Goal: Information Seeking & Learning: Find contact information

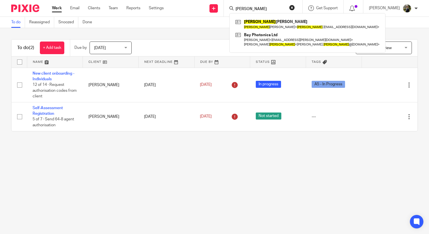
drag, startPoint x: 261, startPoint y: 10, endPoint x: 240, endPoint y: 9, distance: 20.5
click at [240, 9] on div "george" at bounding box center [261, 8] width 65 height 7
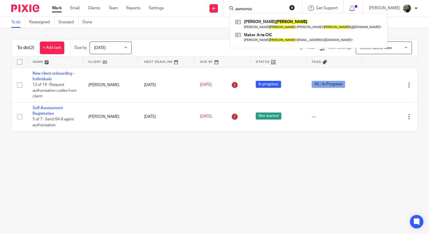
drag, startPoint x: 270, startPoint y: 9, endPoint x: 235, endPoint y: 8, distance: 34.8
click at [235, 8] on div "parsonss Marilyn Parsons Marilyn Parsons < marilyn. parsons 9@googlemail.com > …" at bounding box center [263, 8] width 79 height 17
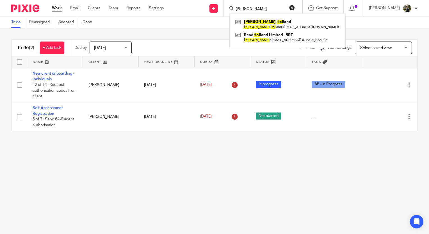
drag, startPoint x: 269, startPoint y: 9, endPoint x: 237, endPoint y: 6, distance: 32.2
click at [237, 6] on div "rebecca hol Rebecca Hol land Rebecca Hol land < beccaread81@yahoo.co.uk > Read …" at bounding box center [263, 8] width 79 height 17
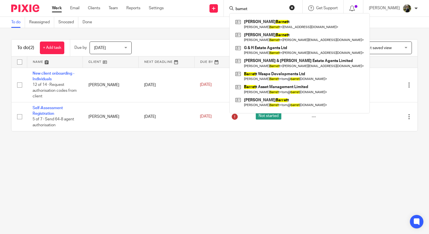
type input "barnet"
drag, startPoint x: 262, startPoint y: 4, endPoint x: 251, endPoint y: 4, distance: 10.7
click at [251, 4] on div "barnet Colin Barnet t Colin Barnet t < cab1973@hotmail.co.uk > Emma Barnet t Em…" at bounding box center [263, 8] width 79 height 17
drag, startPoint x: 262, startPoint y: 8, endPoint x: 229, endPoint y: 10, distance: 32.9
click at [229, 10] on div "Send new email Create task Add client barnet Colin Barnet t Colin Barnet t < ca…" at bounding box center [300, 8] width 257 height 17
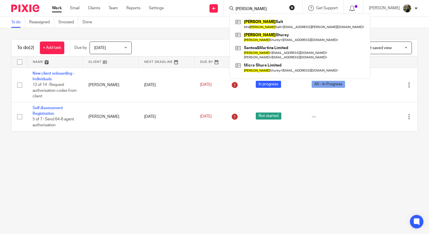
drag, startPoint x: 260, startPoint y: 8, endPoint x: 235, endPoint y: 10, distance: 25.3
click at [235, 10] on div "sandra Sandra Salt Mrs Sandra Salt < salt.sandi@gmail.com > Sandra Shurey Sandr…" at bounding box center [263, 8] width 79 height 17
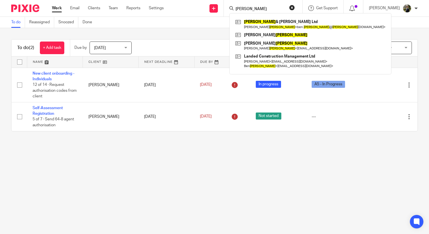
type input "lovell"
drag, startPoint x: 258, startPoint y: 9, endPoint x: 217, endPoint y: 13, distance: 40.9
click at [217, 13] on div "Send new email Create task Add client lovell Lovell & Wilkie Ltd Benjamin Lovel…" at bounding box center [300, 8] width 257 height 17
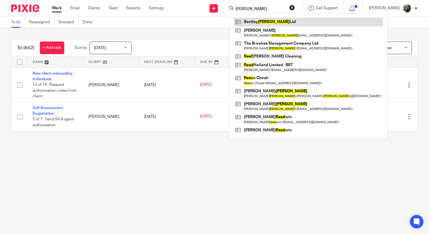
type input "reed"
click at [285, 23] on link at bounding box center [308, 22] width 149 height 8
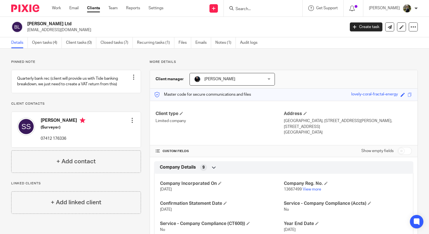
click at [259, 13] on div at bounding box center [263, 8] width 79 height 17
click at [254, 7] on input "Search" at bounding box center [260, 9] width 51 height 5
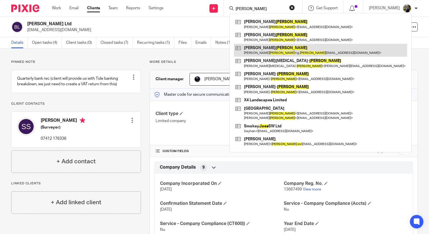
type input "[PERSON_NAME]"
click at [286, 50] on link at bounding box center [320, 50] width 173 height 13
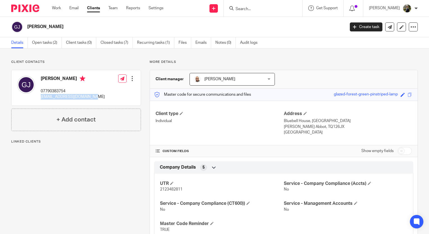
drag, startPoint x: 95, startPoint y: 97, endPoint x: 40, endPoint y: 98, distance: 54.5
click at [40, 98] on div "Gareth Jones 07790383754 g.jones268@btinternet.com Edit contact Create client f…" at bounding box center [76, 87] width 129 height 35
copy p "g.jones268@btinternet.com"
click at [266, 8] on input "Search" at bounding box center [260, 9] width 51 height 5
paste input "g.jones268@btinternet.com"
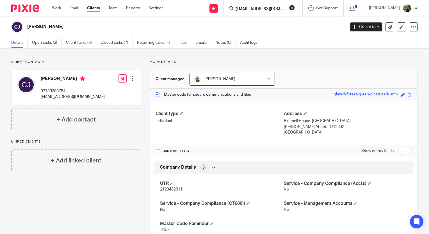
scroll to position [0, 1]
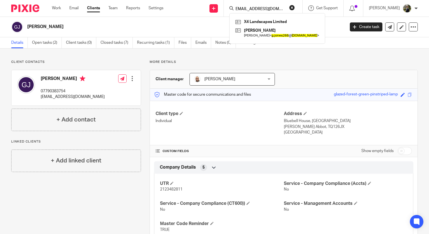
type input "g.jones268@btinternet.com"
click at [295, 8] on button "reset" at bounding box center [292, 8] width 6 height 6
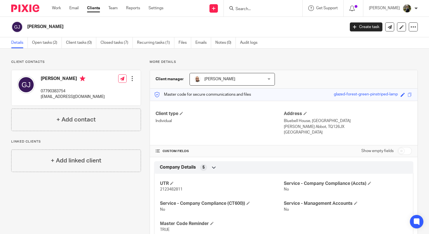
click at [273, 8] on input "Search" at bounding box center [260, 9] width 51 height 5
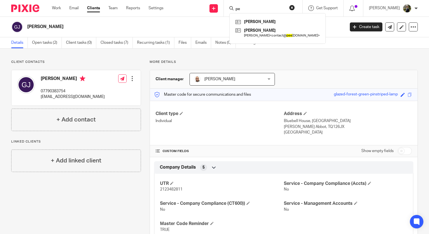
type input "p"
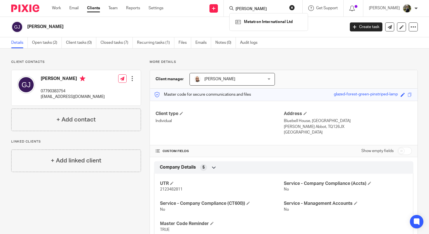
drag, startPoint x: 265, startPoint y: 9, endPoint x: 238, endPoint y: 6, distance: 27.1
click at [238, 6] on div "cheryl peel" at bounding box center [261, 8] width 65 height 7
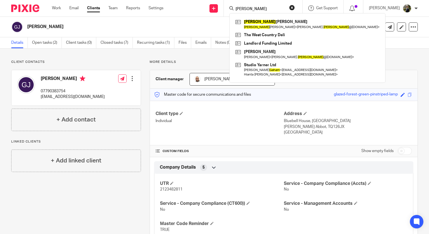
drag, startPoint x: 263, startPoint y: 9, endPoint x: 234, endPoint y: 7, distance: 29.6
click at [234, 7] on div "graham Graham McCabe Graham McCabe < mccabe. graham @outlook.com > The West Cou…" at bounding box center [263, 8] width 79 height 17
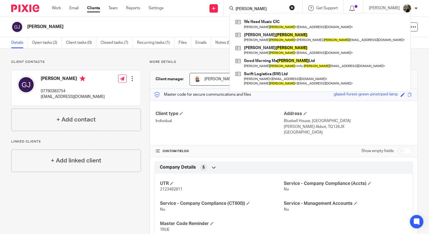
drag, startPoint x: 258, startPoint y: 9, endPoint x: 237, endPoint y: 7, distance: 20.6
click at [237, 7] on div "forster We Need Music CIC Laura Forster < info@weneedmusic.org > Kevin Foster K…" at bounding box center [263, 8] width 79 height 17
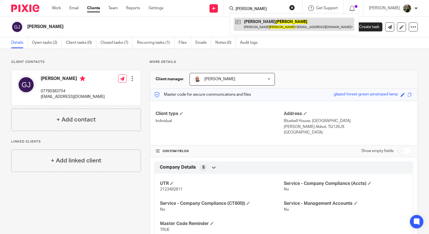
type input "bloomer"
click at [264, 25] on link at bounding box center [294, 24] width 121 height 13
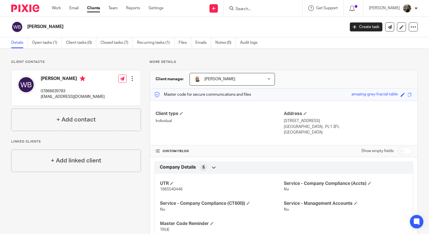
click at [257, 8] on input "Search" at bounding box center [260, 9] width 51 height 5
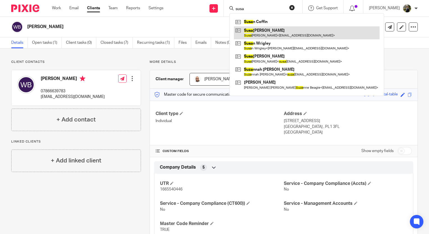
type input "susa"
click at [276, 31] on link at bounding box center [307, 32] width 146 height 13
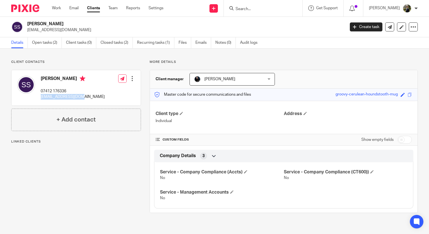
drag, startPoint x: 87, startPoint y: 97, endPoint x: 39, endPoint y: 99, distance: 47.8
click at [39, 99] on div "Susan Smith 07412 176336 reedsue19@gmail.com Edit contact Create client from co…" at bounding box center [76, 87] width 129 height 35
copy p "reedsue19@gmail.com"
click at [260, 7] on input "Search" at bounding box center [260, 9] width 51 height 5
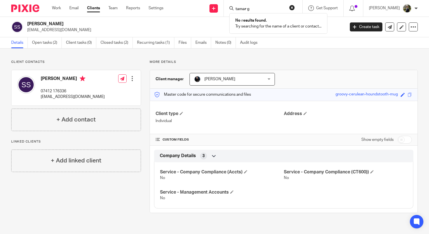
type input "tamar gr"
drag, startPoint x: 265, startPoint y: 6, endPoint x: 238, endPoint y: 8, distance: 27.0
click at [238, 8] on div "tamar gr" at bounding box center [261, 8] width 65 height 7
click at [79, 58] on div "Client contacts Susan Smith 07412 176336 reedsue19@gmail.com Edit contact Creat…" at bounding box center [214, 137] width 429 height 176
click at [92, 9] on link "Clients" at bounding box center [93, 8] width 13 height 6
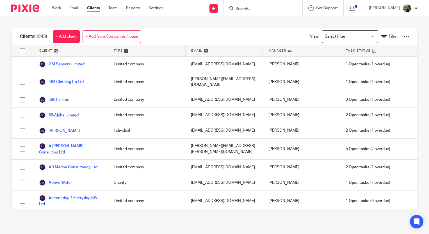
click at [381, 34] on link "Filter" at bounding box center [389, 37] width 17 height 6
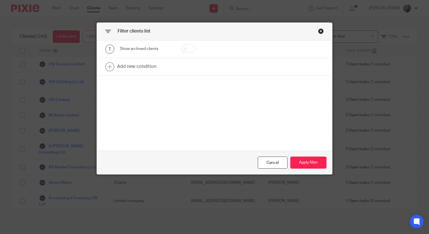
click at [183, 49] on input "checkbox" at bounding box center [188, 49] width 14 height 8
checkbox input "true"
click at [302, 160] on button "Apply filter" at bounding box center [308, 163] width 36 height 12
click at [305, 163] on button "Apply filter" at bounding box center [308, 163] width 36 height 12
click at [310, 159] on button "Apply filter" at bounding box center [308, 163] width 36 height 12
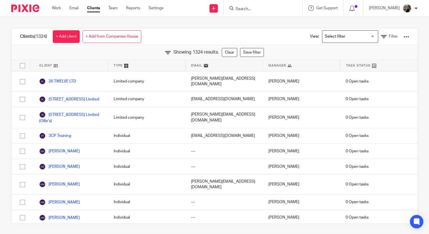
click at [283, 7] on input "Search" at bounding box center [260, 9] width 51 height 5
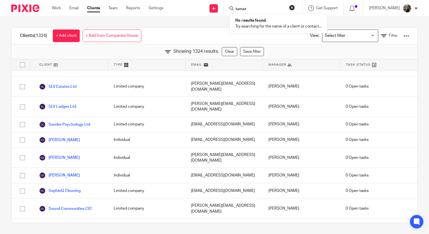
scroll to position [18859, 0]
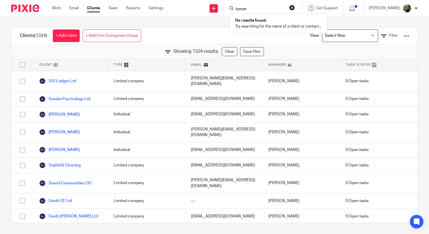
type input "tamar"
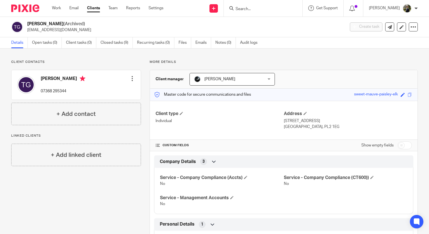
click at [266, 10] on input "Search" at bounding box center [260, 9] width 51 height 5
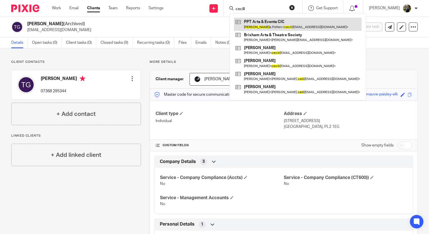
type input "cecili"
click at [260, 24] on link at bounding box center [298, 24] width 128 height 13
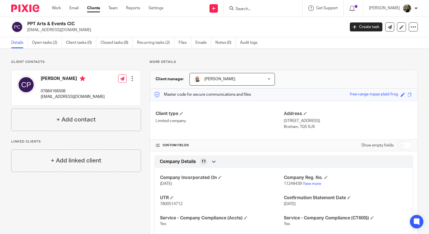
click at [258, 12] on form at bounding box center [265, 8] width 60 height 7
click at [253, 7] on input "Search" at bounding box center [260, 9] width 51 height 5
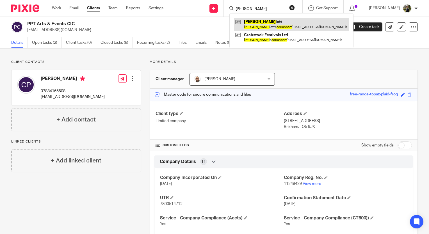
type input "adrian bart"
click at [267, 30] on link at bounding box center [291, 24] width 115 height 13
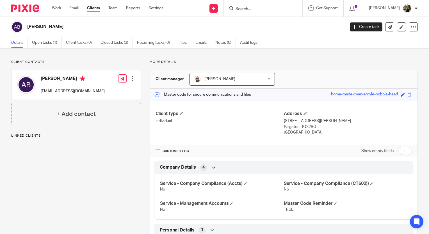
click at [276, 11] on input "Search" at bounding box center [260, 9] width 51 height 5
type input "ab marine"
click at [278, 22] on link at bounding box center [269, 22] width 70 height 8
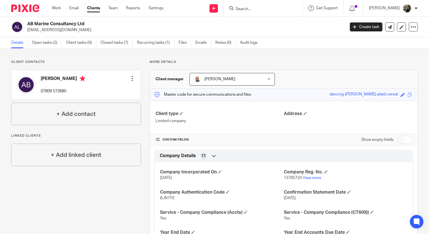
click at [253, 9] on input "Search" at bounding box center [260, 9] width 51 height 5
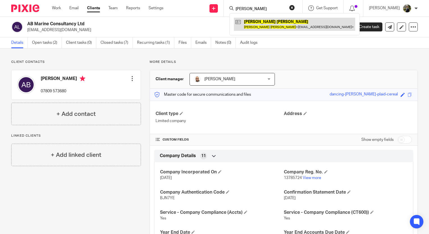
type input "[PERSON_NAME]"
click at [273, 24] on link at bounding box center [294, 24] width 121 height 13
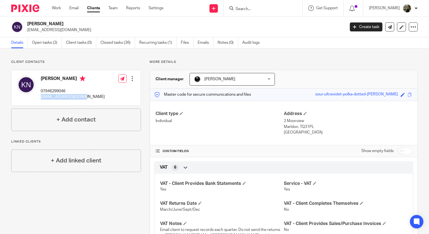
drag, startPoint x: 93, startPoint y: 97, endPoint x: 39, endPoint y: 101, distance: 54.1
click at [39, 101] on div "[PERSON_NAME] 07946299046 [EMAIL_ADDRESS][DOMAIN_NAME] Edit contact Create clie…" at bounding box center [76, 87] width 129 height 35
copy p "[EMAIL_ADDRESS][DOMAIN_NAME]"
click at [253, 11] on input "Search" at bounding box center [260, 9] width 51 height 5
drag, startPoint x: 74, startPoint y: 34, endPoint x: 27, endPoint y: 31, distance: 47.6
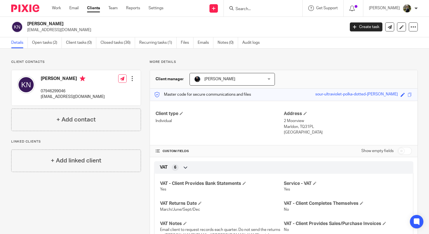
click at [27, 31] on div "[PERSON_NAME] [EMAIL_ADDRESS][DOMAIN_NAME] Create task Update from Companies Ho…" at bounding box center [214, 27] width 429 height 21
copy p "[EMAIL_ADDRESS][DOMAIN_NAME]"
click at [260, 8] on input "Search" at bounding box center [260, 9] width 51 height 5
paste input "[EMAIL_ADDRESS][DOMAIN_NAME]"
type input "[EMAIL_ADDRESS][DOMAIN_NAME]"
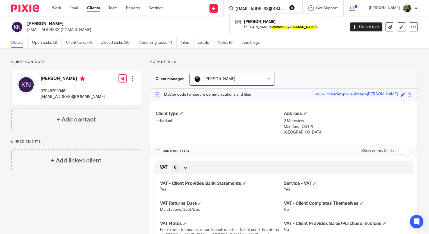
click at [262, 31] on div "[PERSON_NAME] [PERSON_NAME] < knathan83 @ [DOMAIN_NAME] >" at bounding box center [276, 24] width 95 height 22
drag, startPoint x: 74, startPoint y: 26, endPoint x: 73, endPoint y: 31, distance: 5.0
click at [73, 31] on div "[PERSON_NAME] [EMAIL_ADDRESS][DOMAIN_NAME]" at bounding box center [184, 27] width 314 height 12
copy div "[EMAIL_ADDRESS][DOMAIN_NAME]"
click at [75, 31] on p "[EMAIL_ADDRESS][DOMAIN_NAME]" at bounding box center [184, 30] width 314 height 6
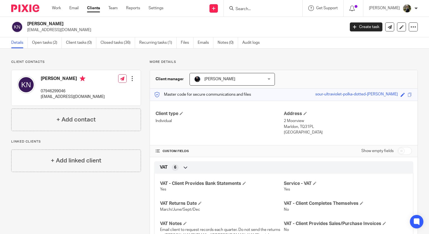
drag, startPoint x: 75, startPoint y: 28, endPoint x: 26, endPoint y: 34, distance: 49.8
click at [26, 34] on div "[PERSON_NAME] [EMAIL_ADDRESS][DOMAIN_NAME] Create task Update from Companies Ho…" at bounding box center [214, 27] width 429 height 21
copy p "[EMAIL_ADDRESS][DOMAIN_NAME]"
click at [271, 7] on input "Search" at bounding box center [260, 9] width 51 height 5
paste input "[EMAIL_ADDRESS][DOMAIN_NAME]"
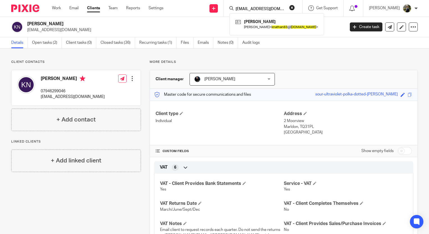
type input "[EMAIL_ADDRESS][DOMAIN_NAME]"
click at [295, 8] on button "reset" at bounding box center [292, 8] width 6 height 6
click at [286, 7] on input "Search" at bounding box center [260, 9] width 51 height 5
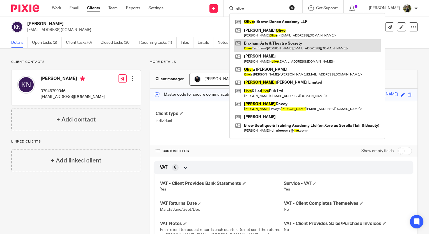
type input "olive"
click at [265, 47] on link at bounding box center [307, 45] width 147 height 13
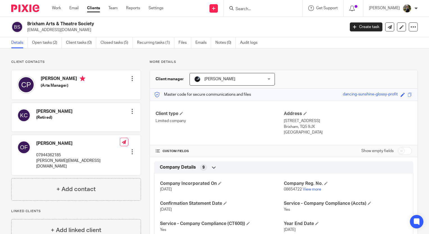
click at [18, 8] on img at bounding box center [25, 8] width 28 height 8
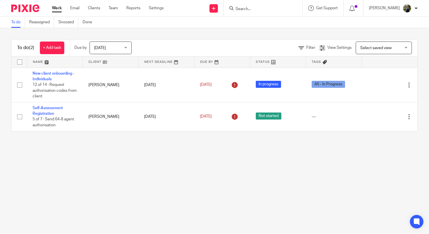
click at [273, 8] on input "Search" at bounding box center [260, 9] width 51 height 5
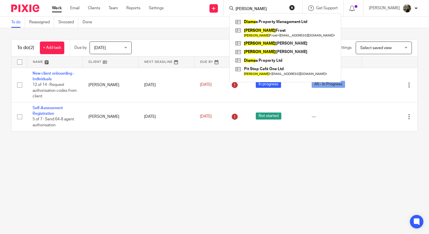
type input "diana"
